Goal: Information Seeking & Learning: Get advice/opinions

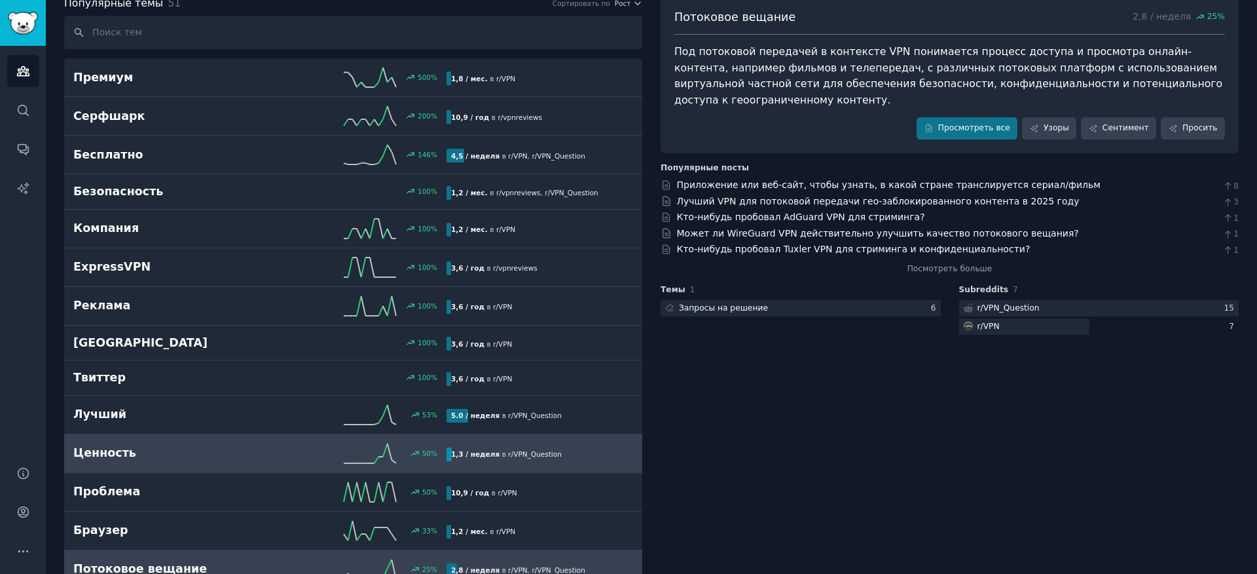
scroll to position [157, 0]
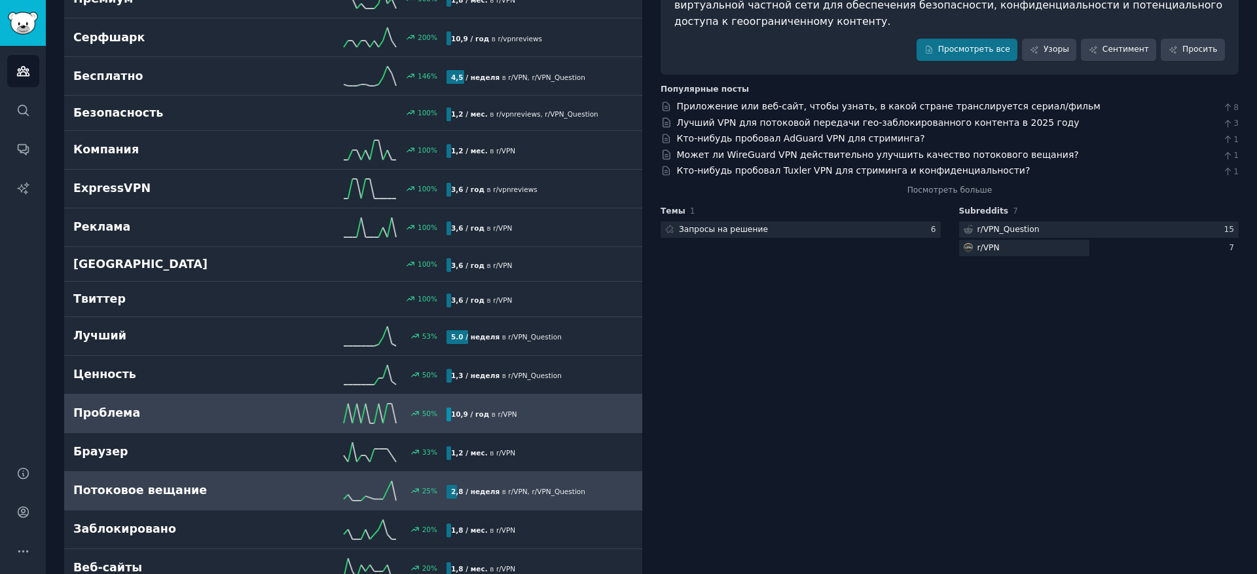
click at [109, 416] on font "Проблема" at bounding box center [106, 412] width 67 height 13
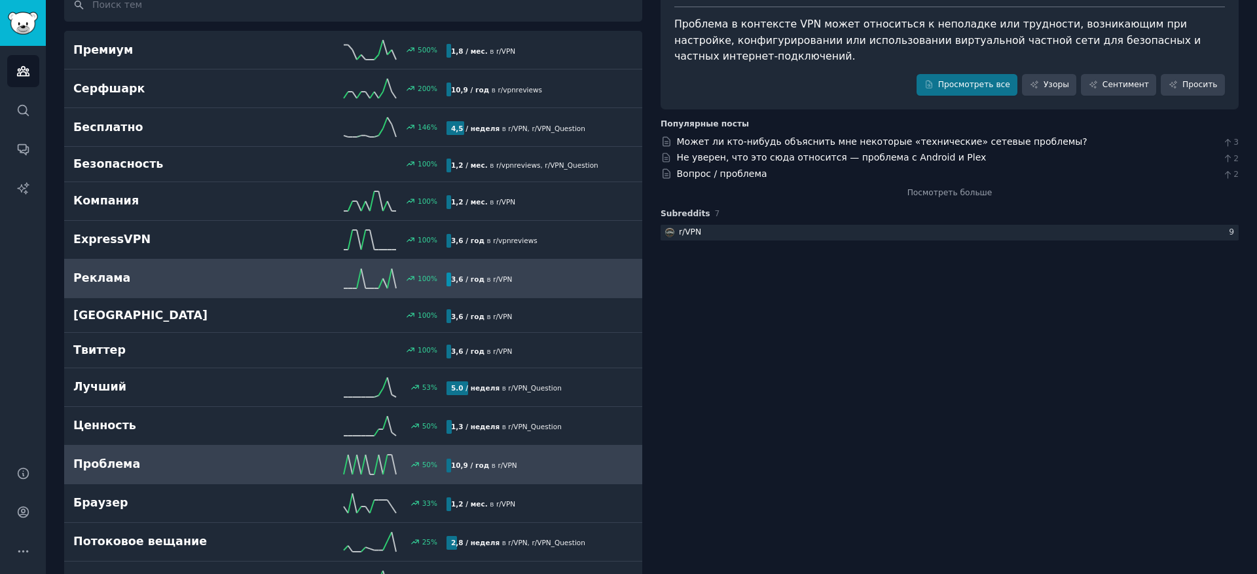
scroll to position [393, 0]
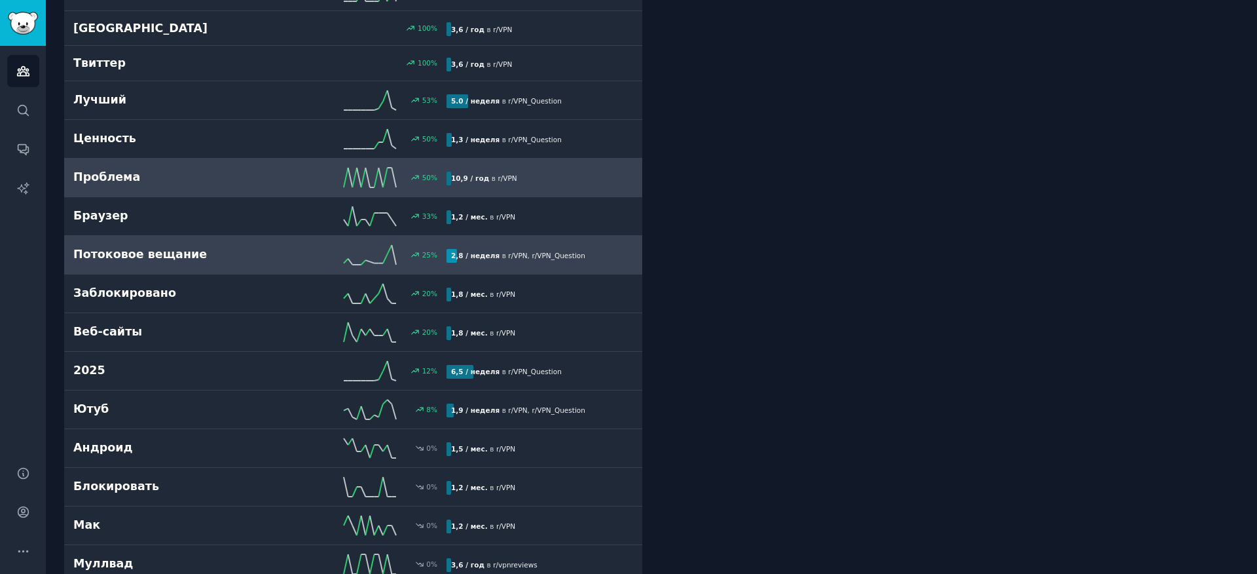
click at [191, 251] on font "Потоковое вещание" at bounding box center [140, 254] width 134 height 13
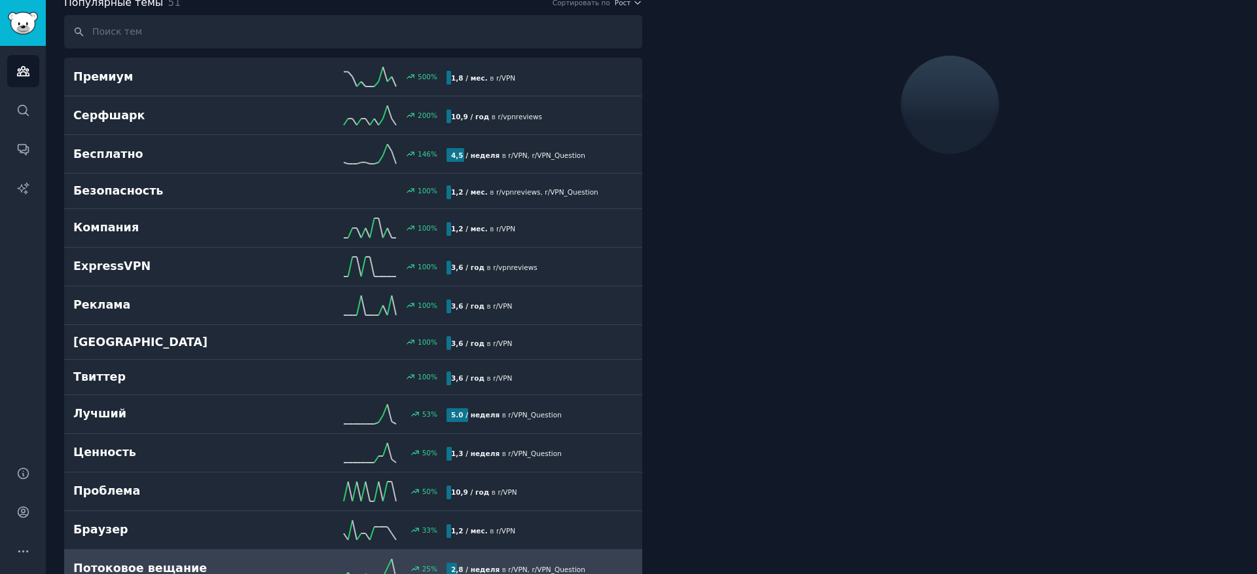
scroll to position [74, 0]
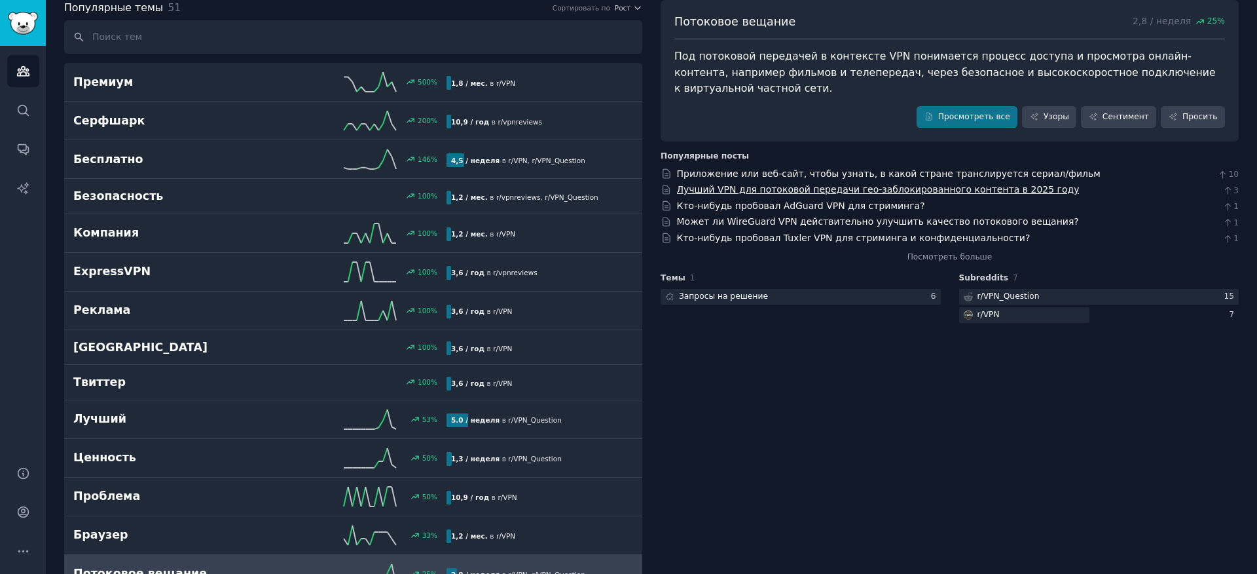
click at [1032, 187] on font "Лучший VPN для потоковой передачи гео-заблокированного контента в 2025 году" at bounding box center [878, 189] width 403 height 10
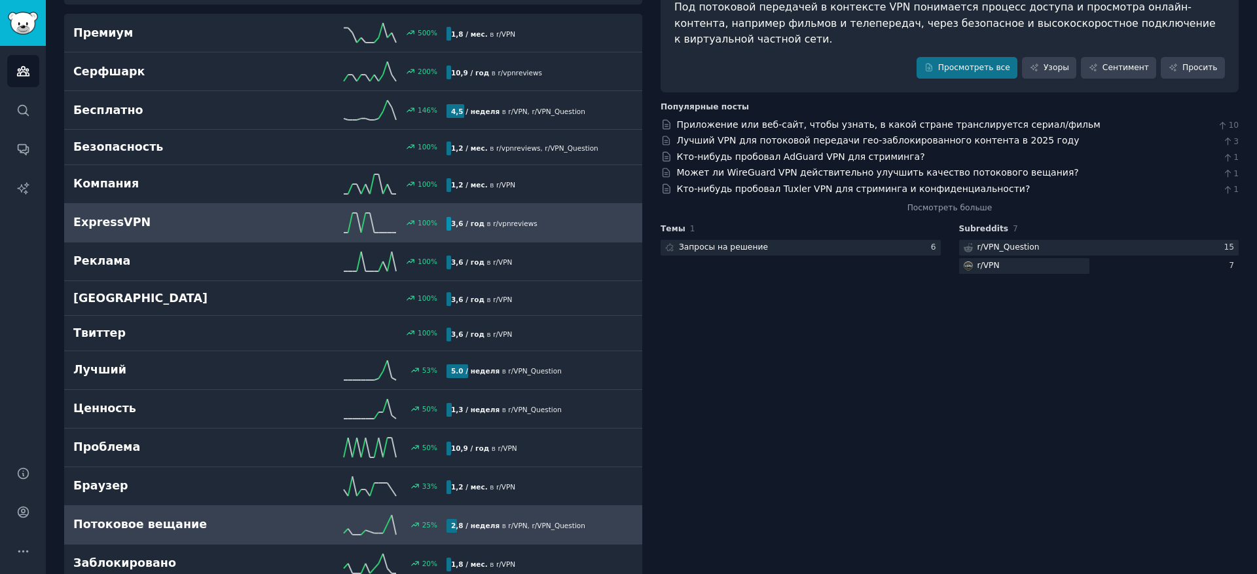
scroll to position [0, 0]
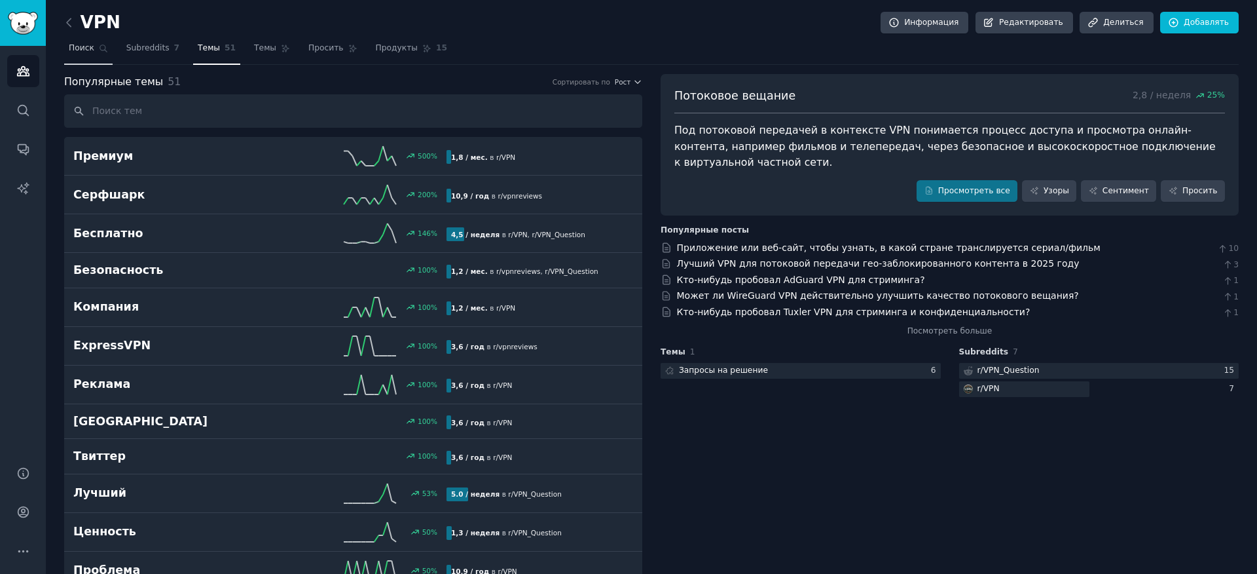
click at [99, 50] on icon at bounding box center [103, 48] width 9 height 9
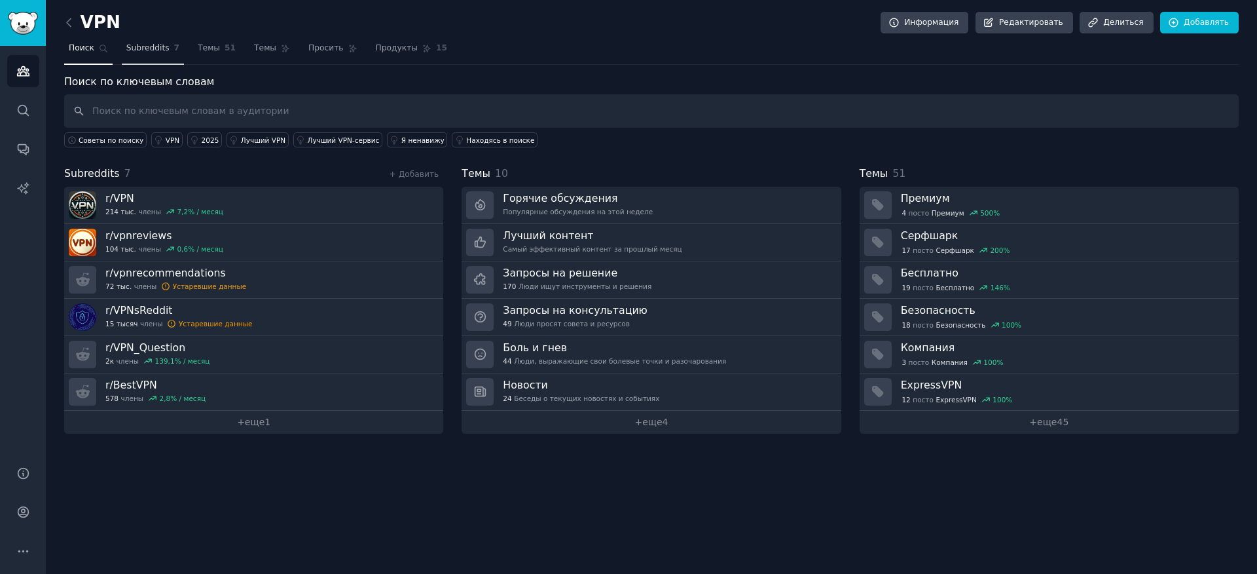
click at [145, 56] on link "Subreddits 7" at bounding box center [153, 51] width 62 height 27
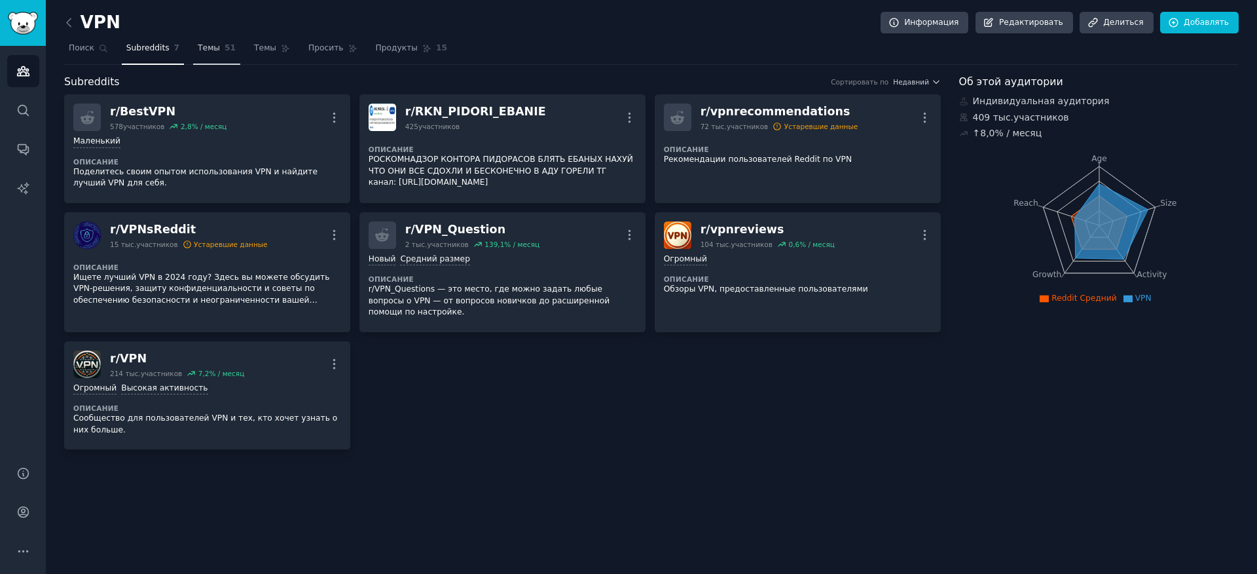
click at [219, 45] on link "Темы 51" at bounding box center [216, 51] width 47 height 27
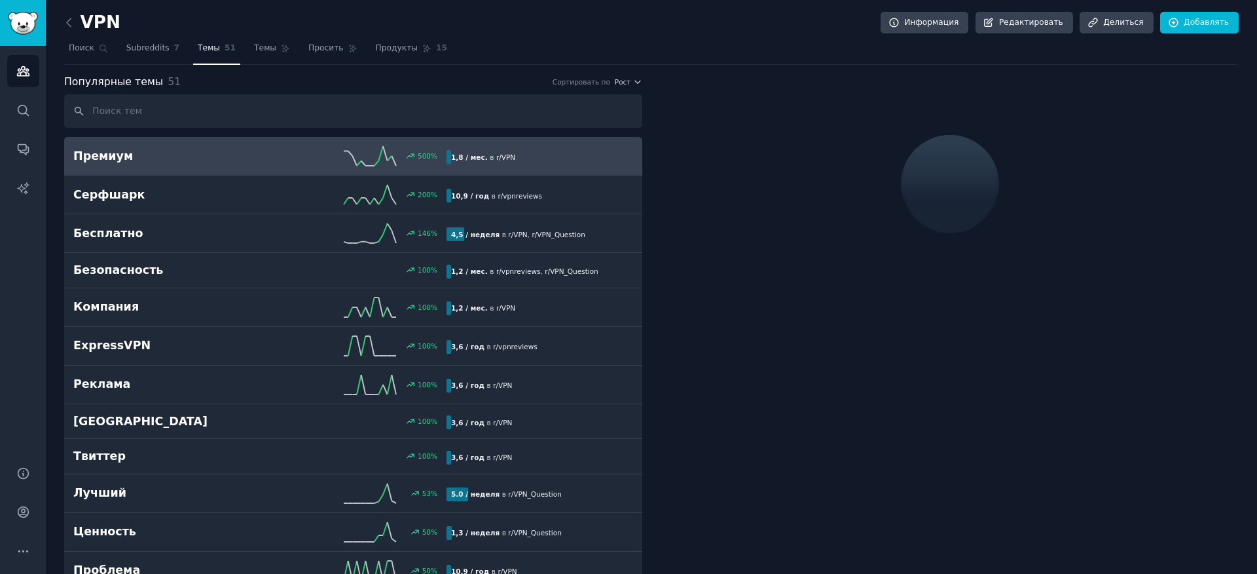
click at [264, 31] on div "VPN Информация Редактировать Делиться Добавлять" at bounding box center [651, 25] width 1175 height 27
click at [272, 53] on link "Темы" at bounding box center [272, 51] width 45 height 27
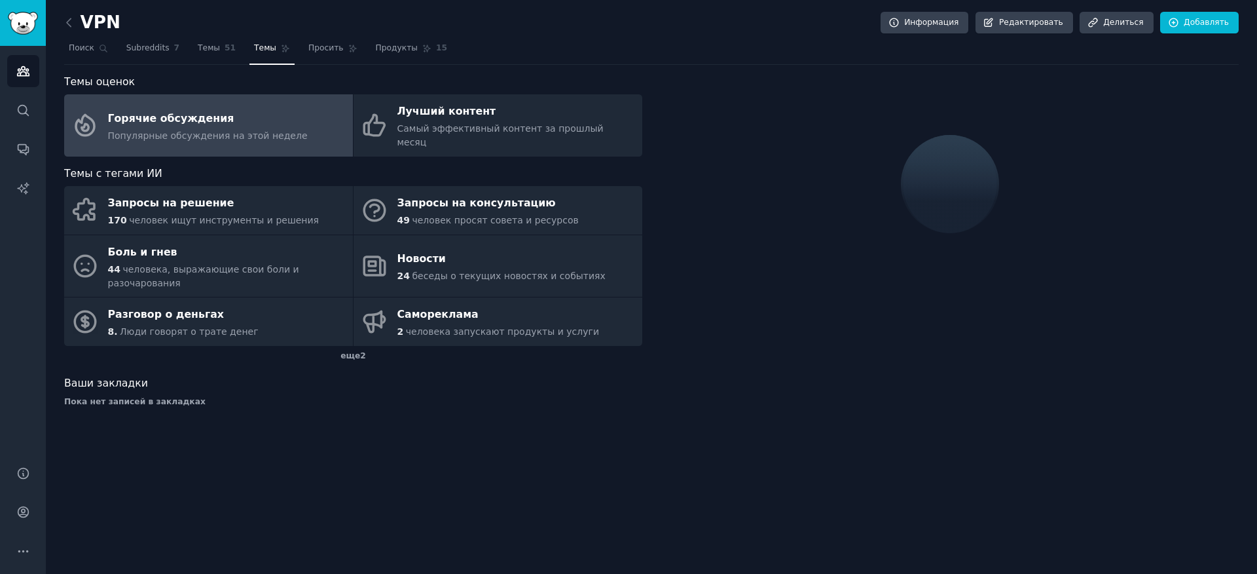
click at [196, 113] on font "Горячие обсуждения" at bounding box center [171, 118] width 126 height 12
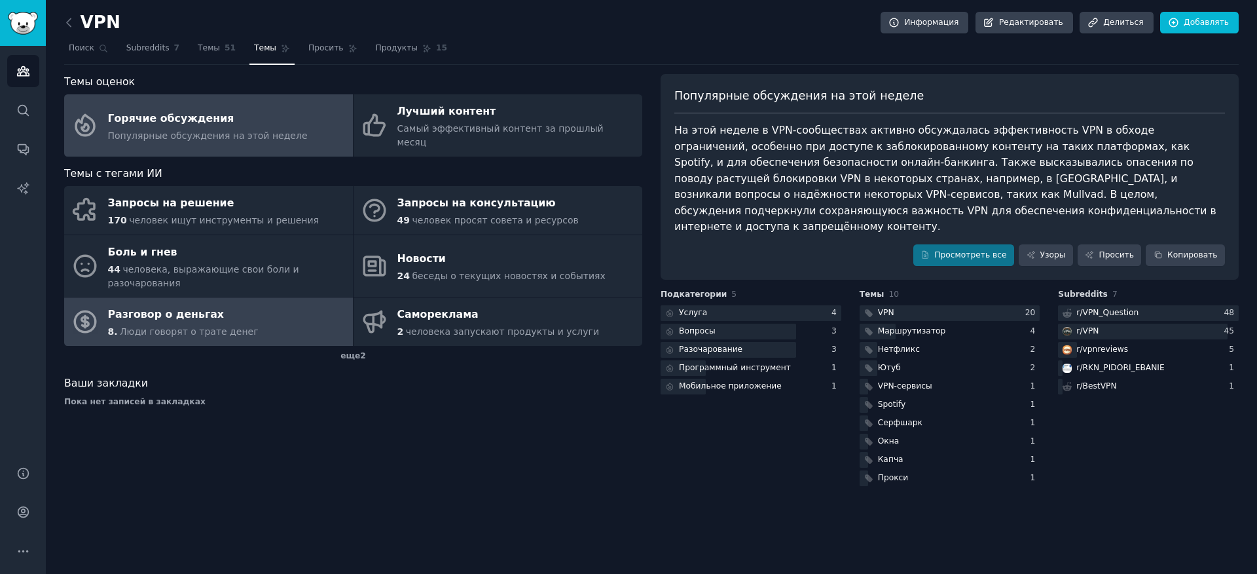
click at [238, 307] on div "Разговор о деньгах" at bounding box center [183, 315] width 151 height 21
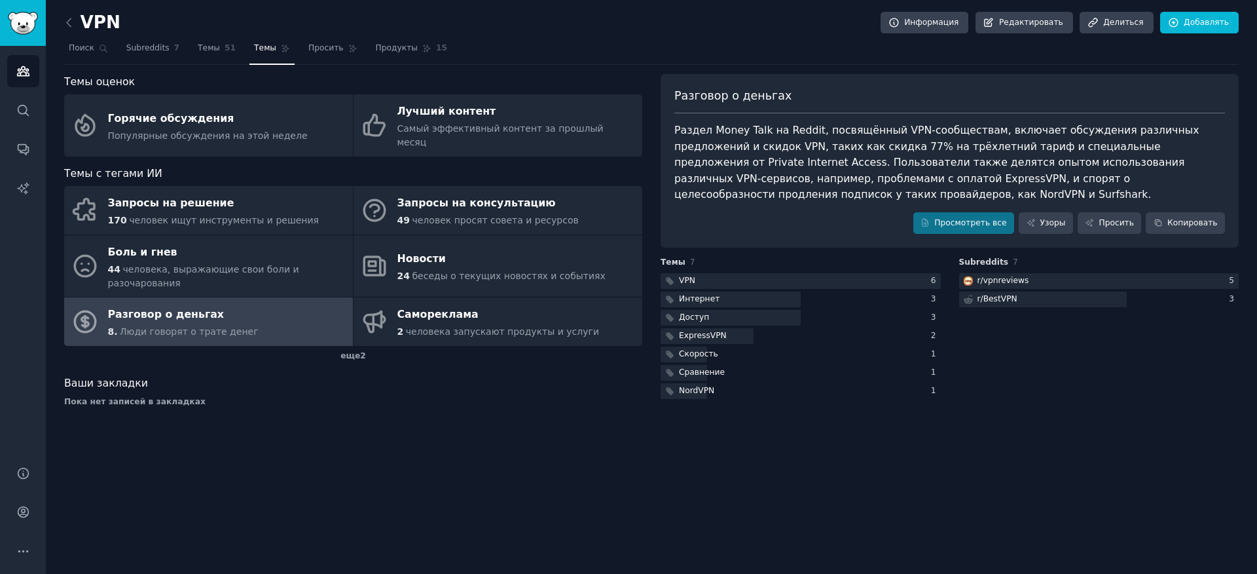
click at [838, 190] on font "Раздел Money Talk на Reddit, посвящённый VPN-сообществам, включает обсуждения р…" at bounding box center [939, 162] width 529 height 77
click at [542, 166] on div "Темы с тегами ИИ" at bounding box center [353, 174] width 578 height 16
click at [516, 92] on div "Темы оценок Горячие обсуждения Популярные обсуждения на этой неделе Лучший конт…" at bounding box center [353, 115] width 578 height 83
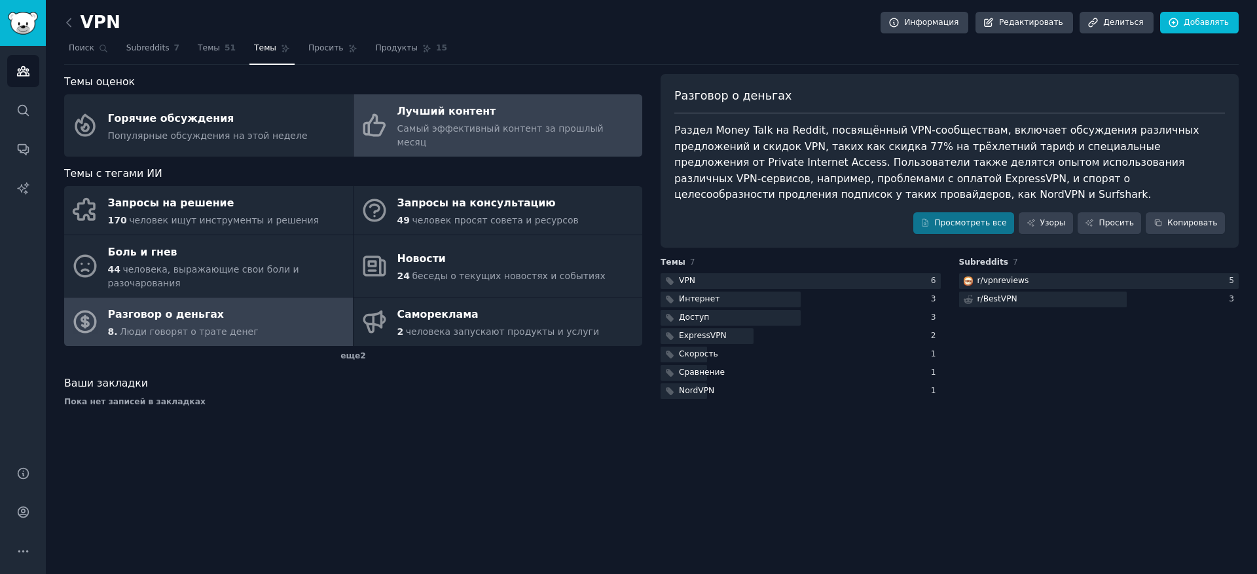
click at [506, 119] on div "Лучший контент" at bounding box center [517, 112] width 238 height 21
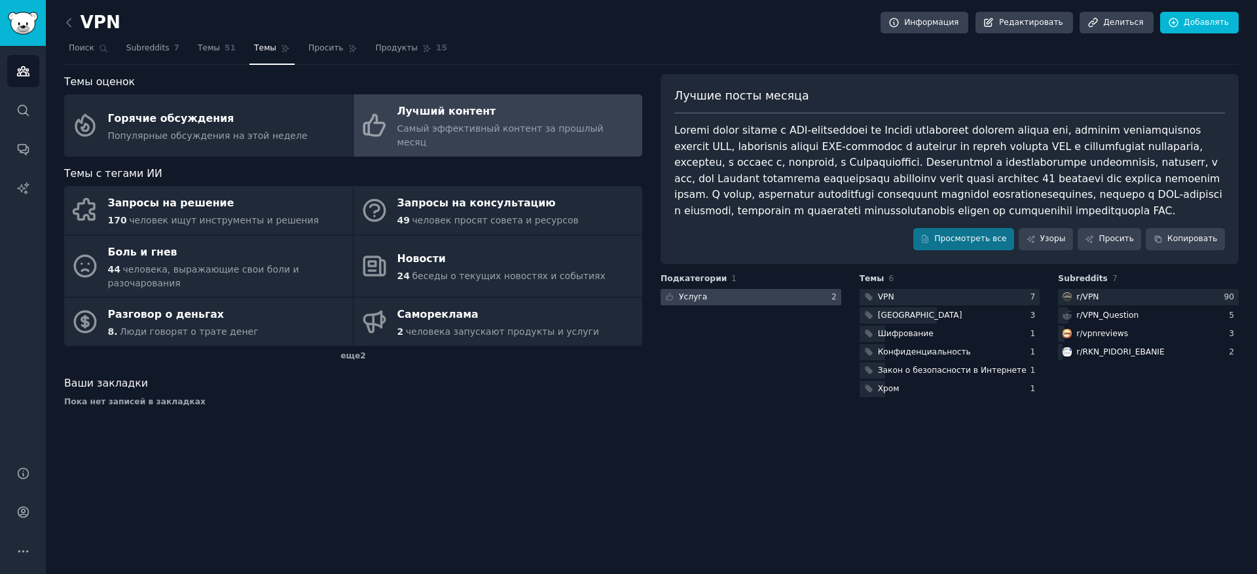
click at [775, 305] on div at bounding box center [751, 297] width 181 height 16
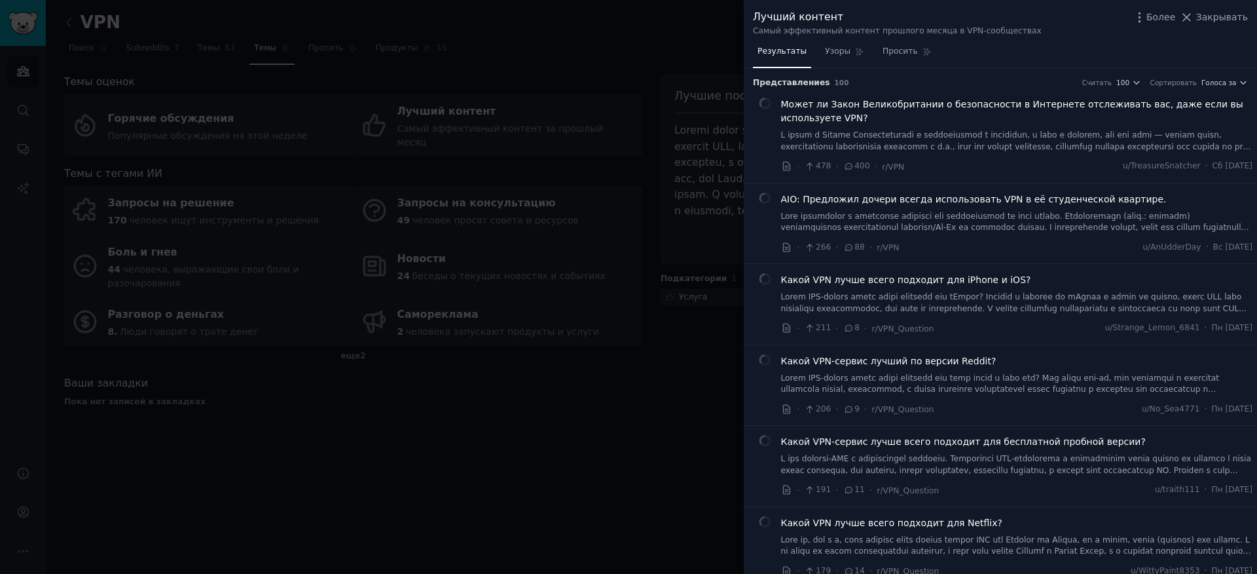
drag, startPoint x: 775, startPoint y: 306, endPoint x: 650, endPoint y: 367, distance: 139.1
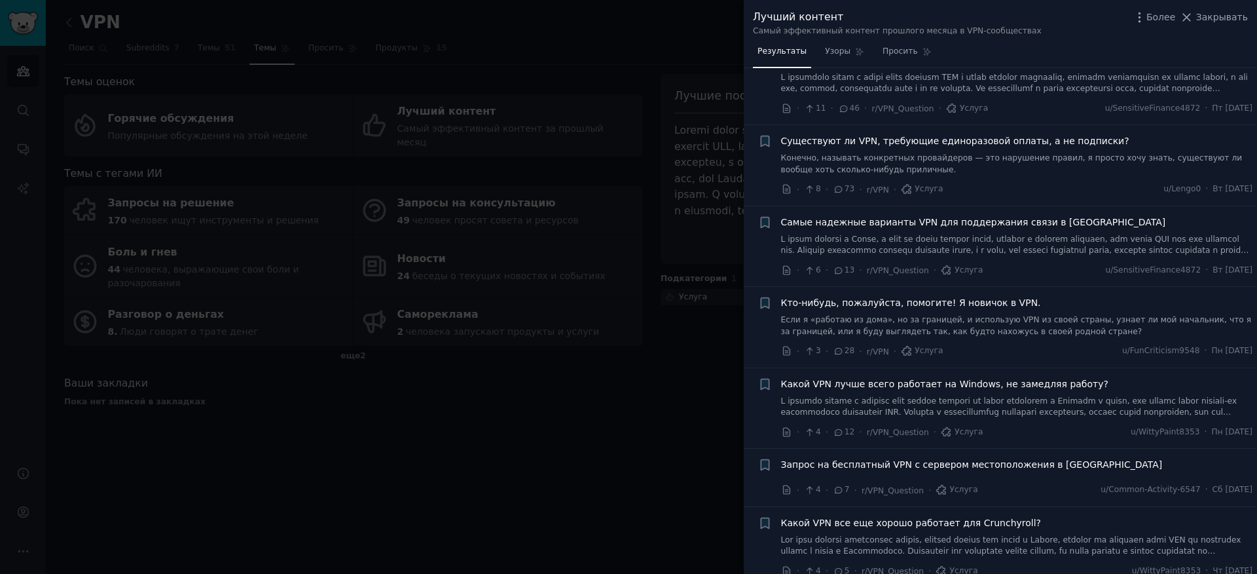
scroll to position [314, 0]
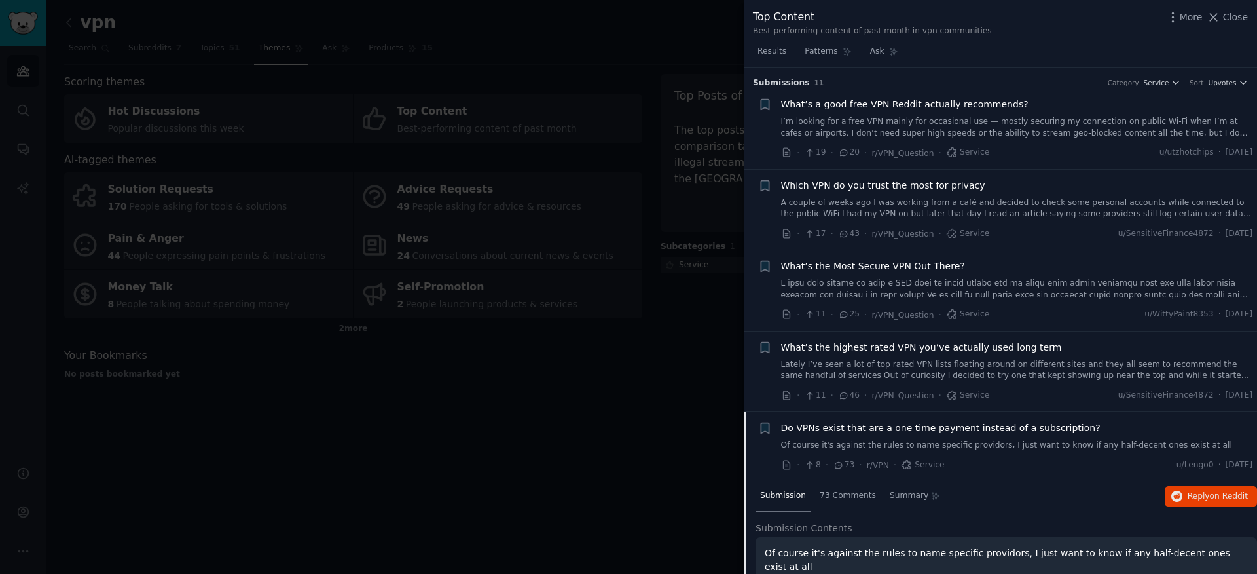
click at [899, 422] on span "Do VPNs exist that are a one time payment instead of a subscription?" at bounding box center [941, 428] width 320 height 14
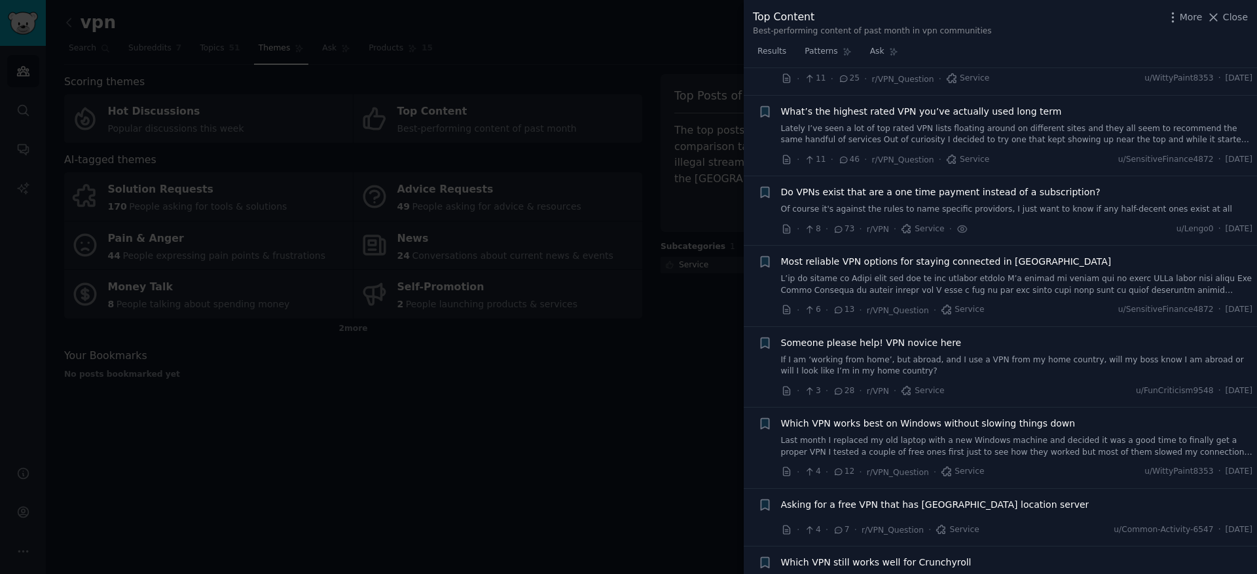
click at [899, 422] on ul "+ What’s a good free VPN Reddit actually recommends? I’m looking for a free VPN…" at bounding box center [1000, 280] width 513 height 855
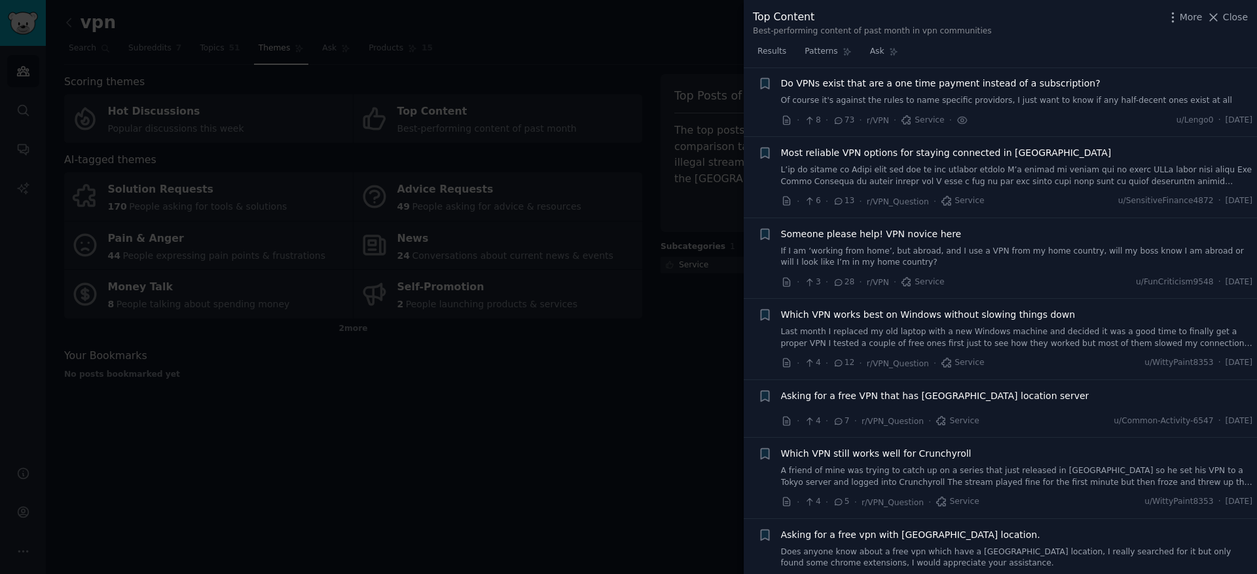
click at [865, 98] on link "Of course it's against the rules to name specific providors, I just want to kno…" at bounding box center [1017, 101] width 472 height 12
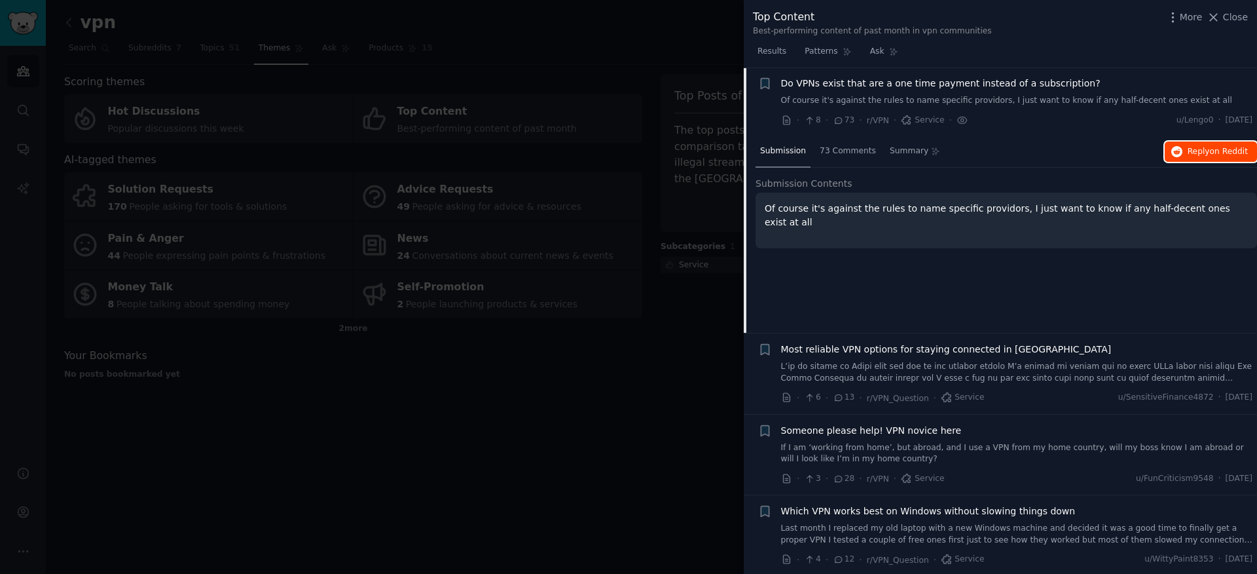
click at [1212, 155] on span "on Reddit" at bounding box center [1229, 151] width 38 height 9
